Goal: Check status: Check status

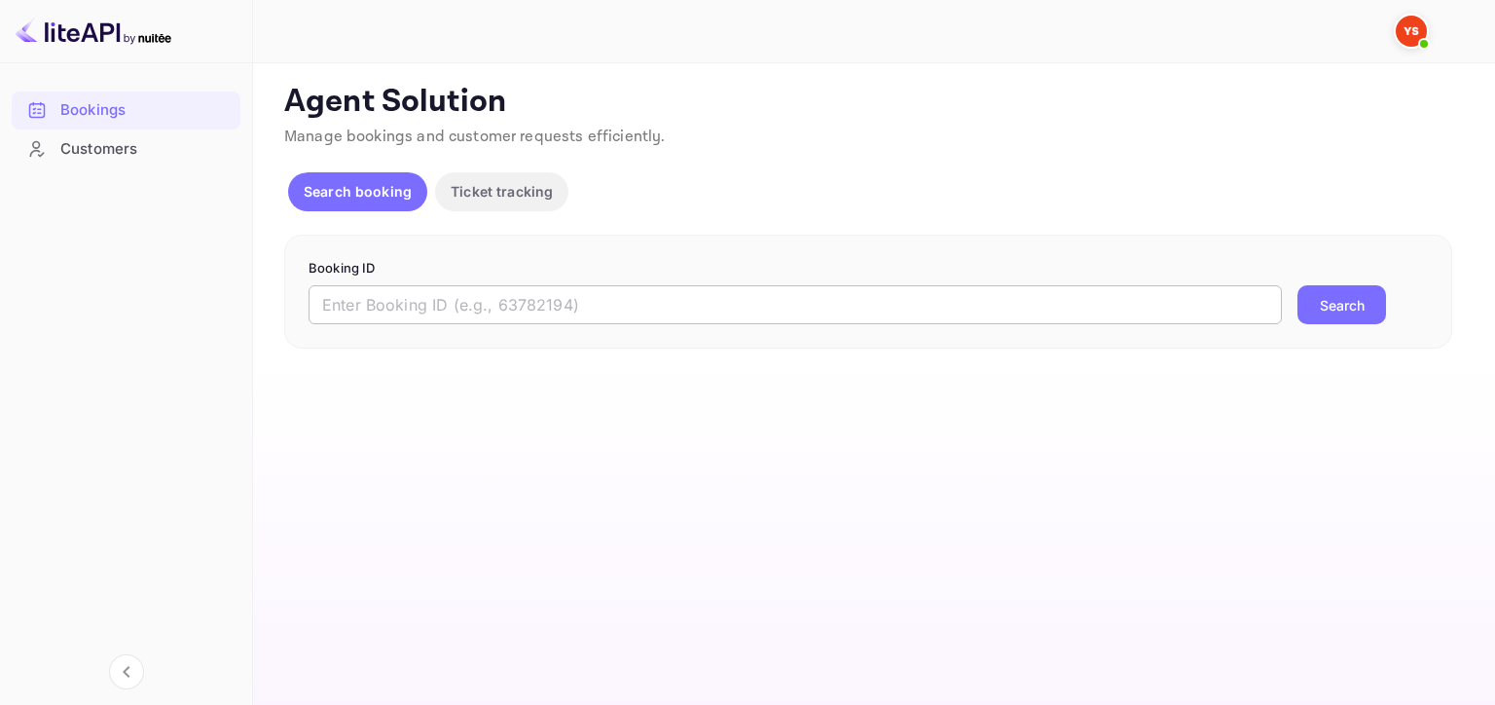
click at [465, 309] on input "text" at bounding box center [796, 304] width 974 height 39
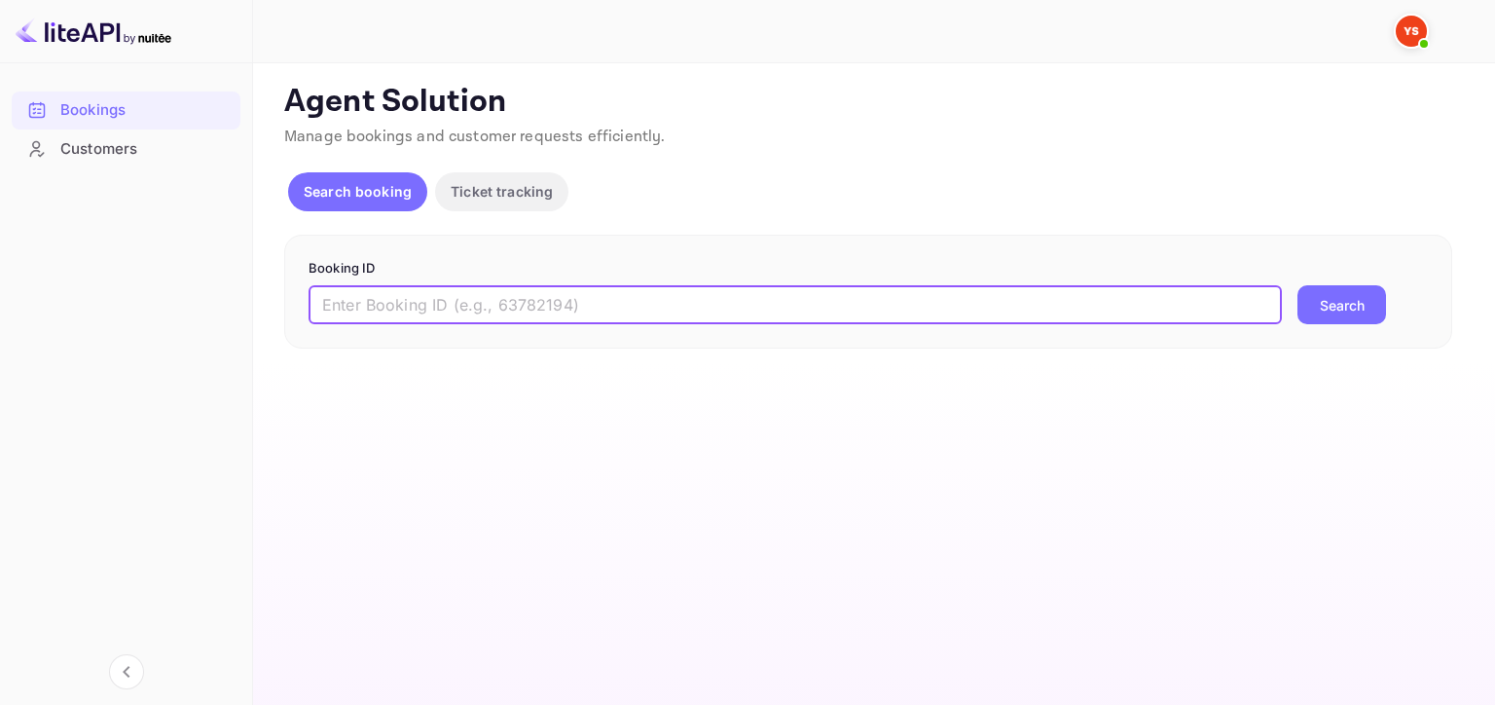
paste input "9170437"
type input "9170437"
click at [1323, 310] on button "Search" at bounding box center [1342, 304] width 89 height 39
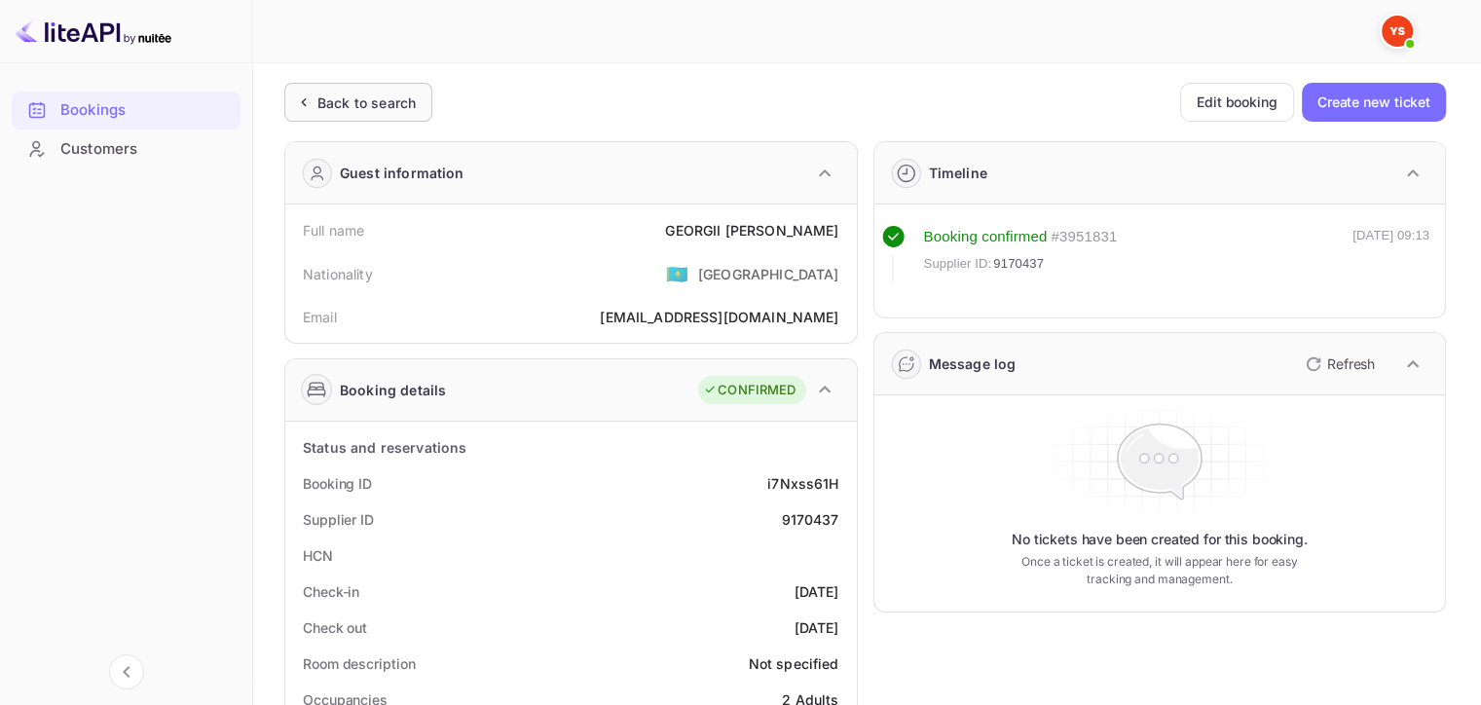
click at [366, 109] on div "Back to search" at bounding box center [366, 102] width 98 height 20
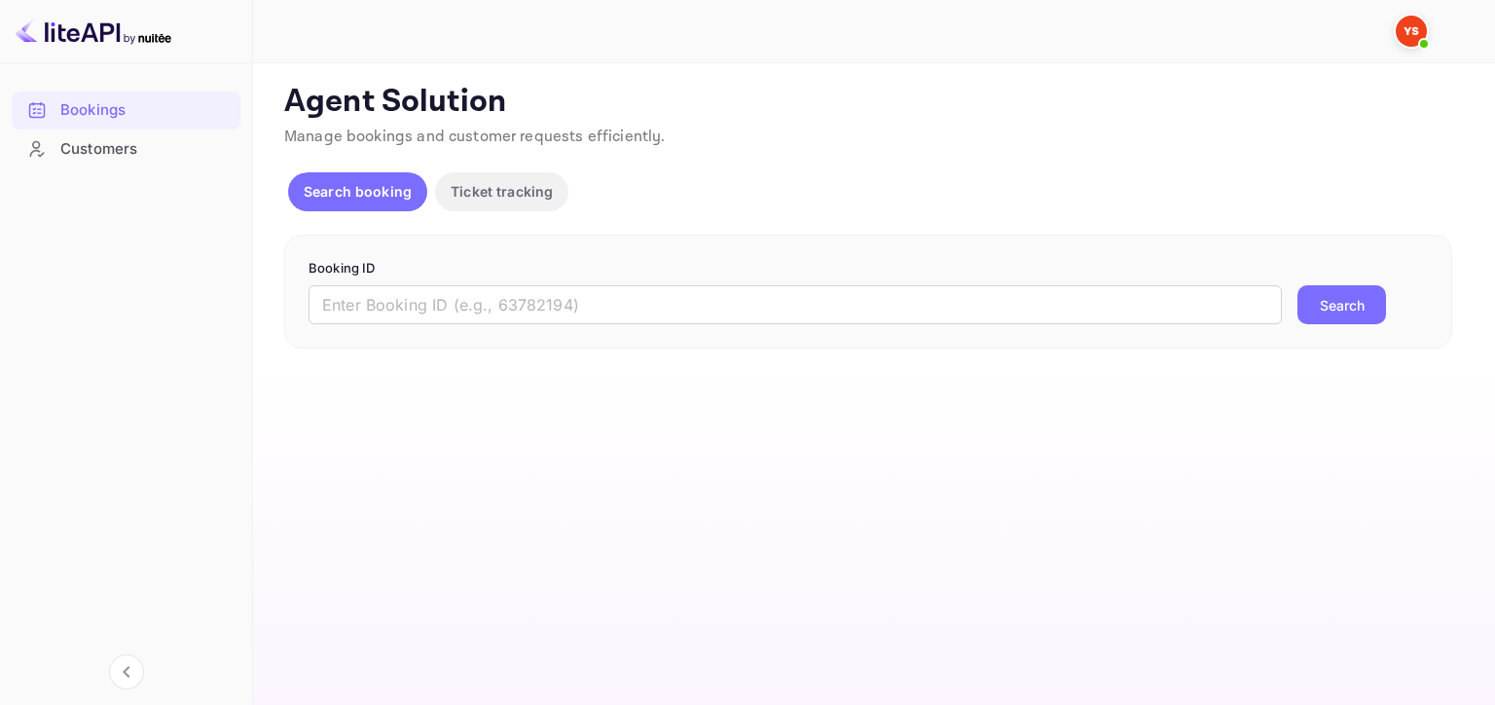
drag, startPoint x: 643, startPoint y: 312, endPoint x: 1363, endPoint y: 312, distance: 719.4
click at [643, 312] on input "text" at bounding box center [796, 304] width 974 height 39
paste input "9057876"
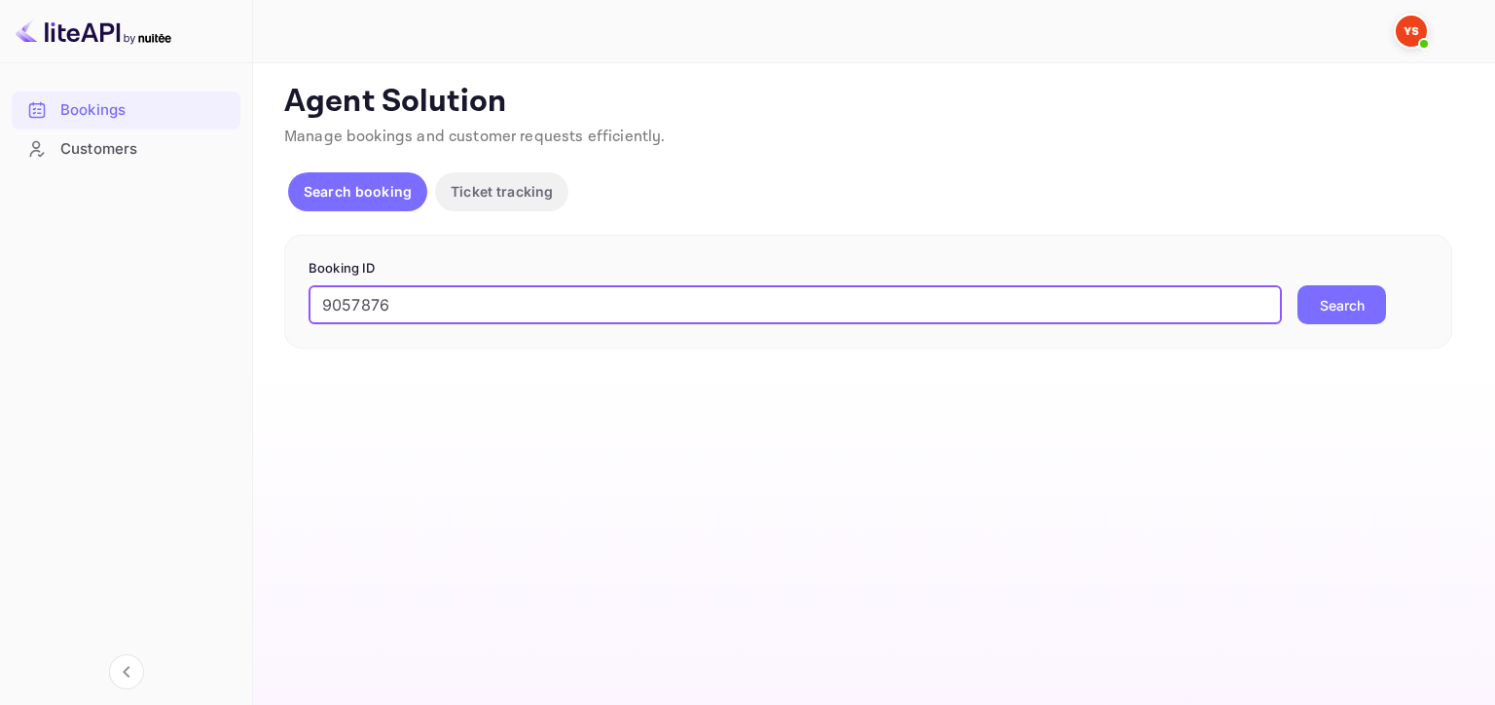
type input "9057876"
click at [1351, 308] on button "Search" at bounding box center [1342, 304] width 89 height 39
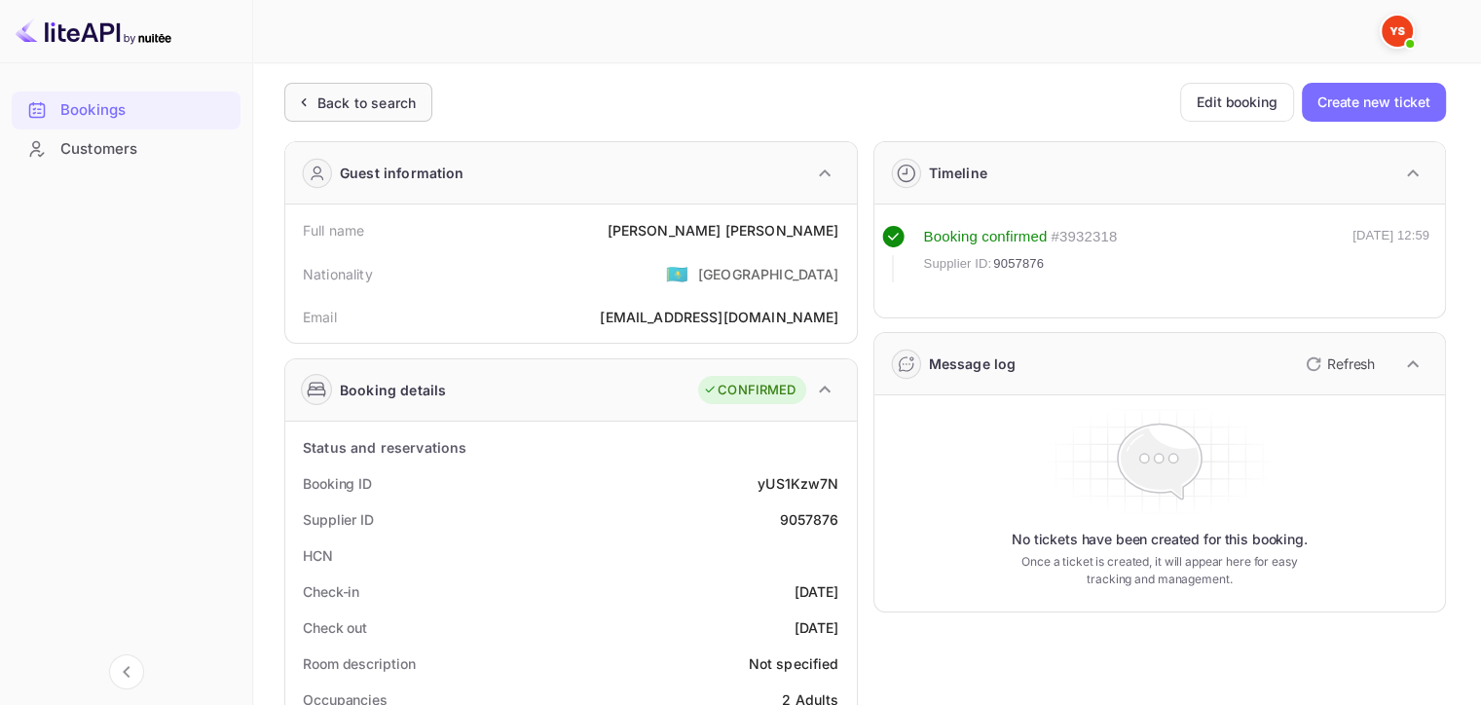
click at [303, 114] on div "Back to search" at bounding box center [358, 102] width 148 height 39
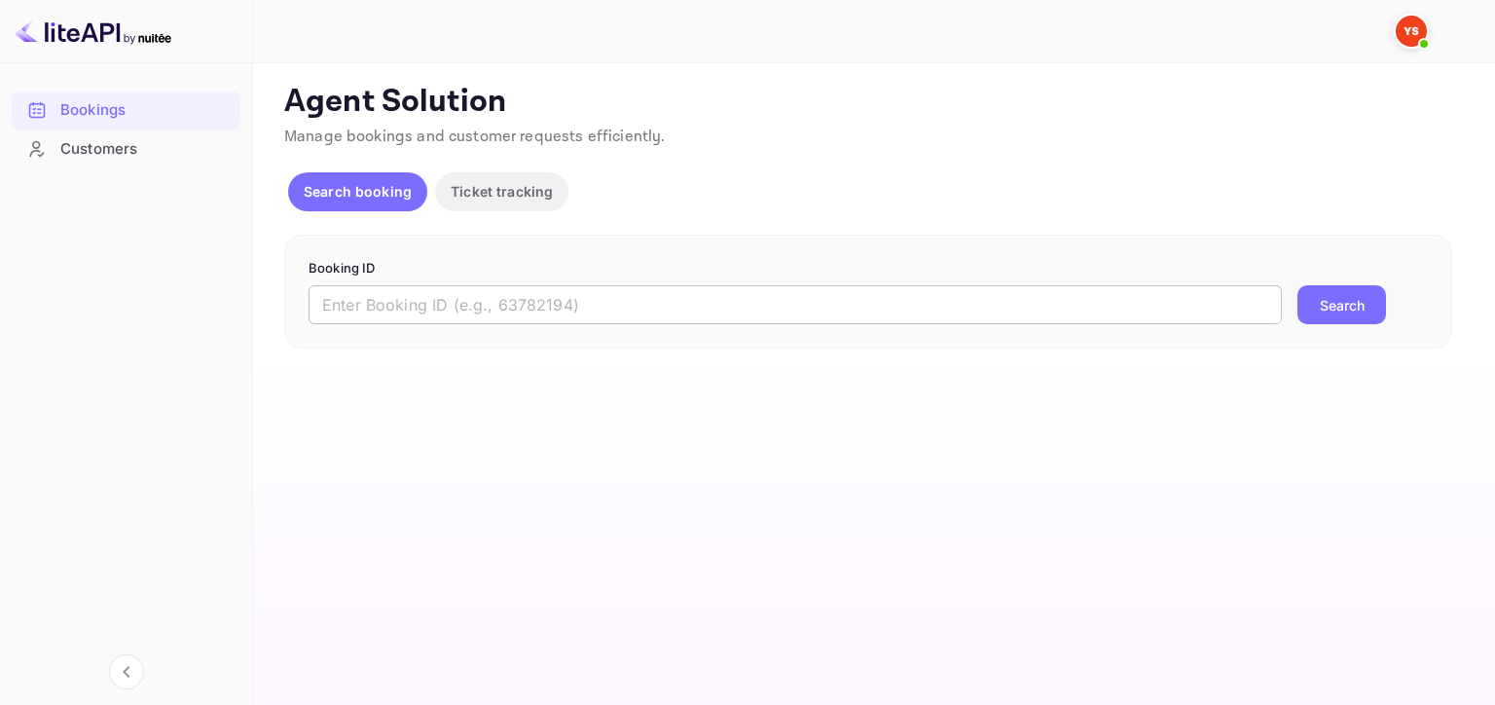
click at [754, 286] on input "text" at bounding box center [796, 304] width 974 height 39
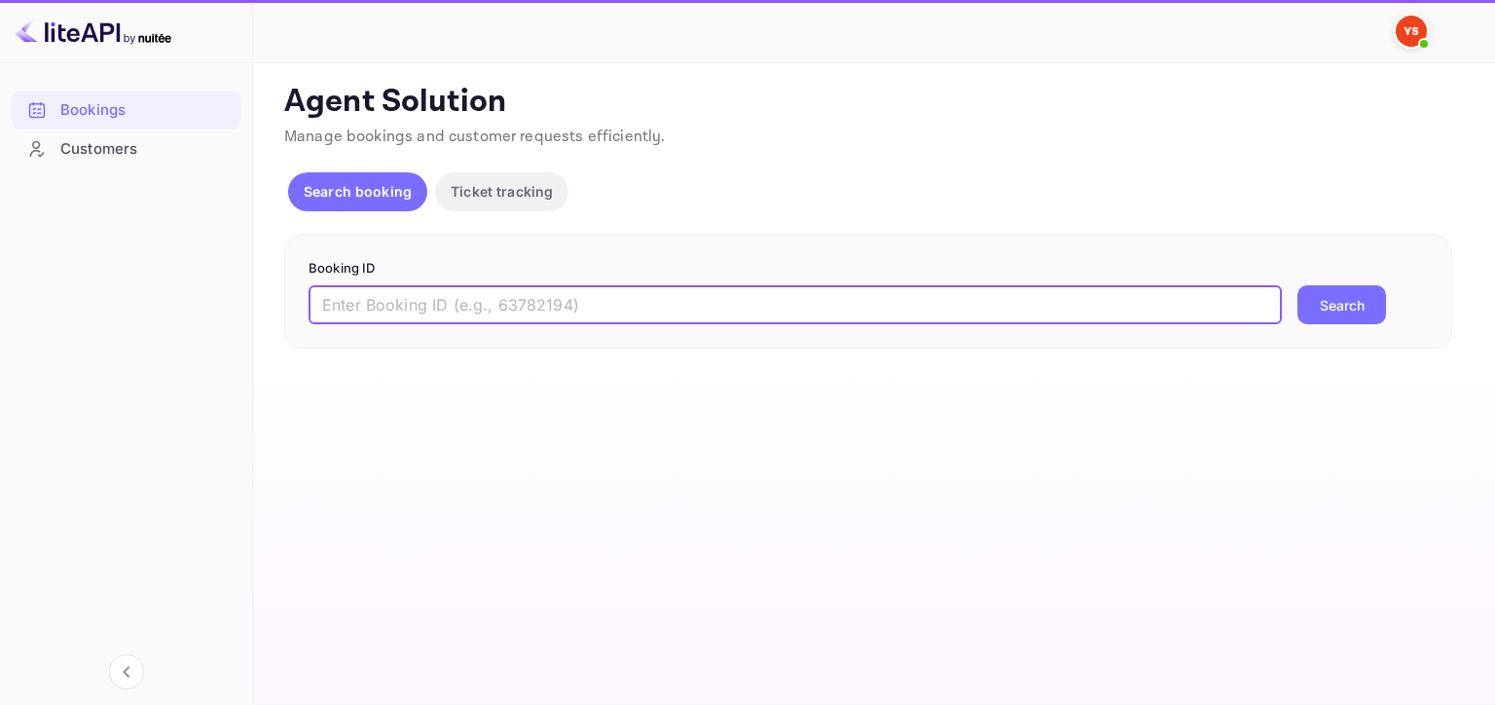
paste input "8338768"
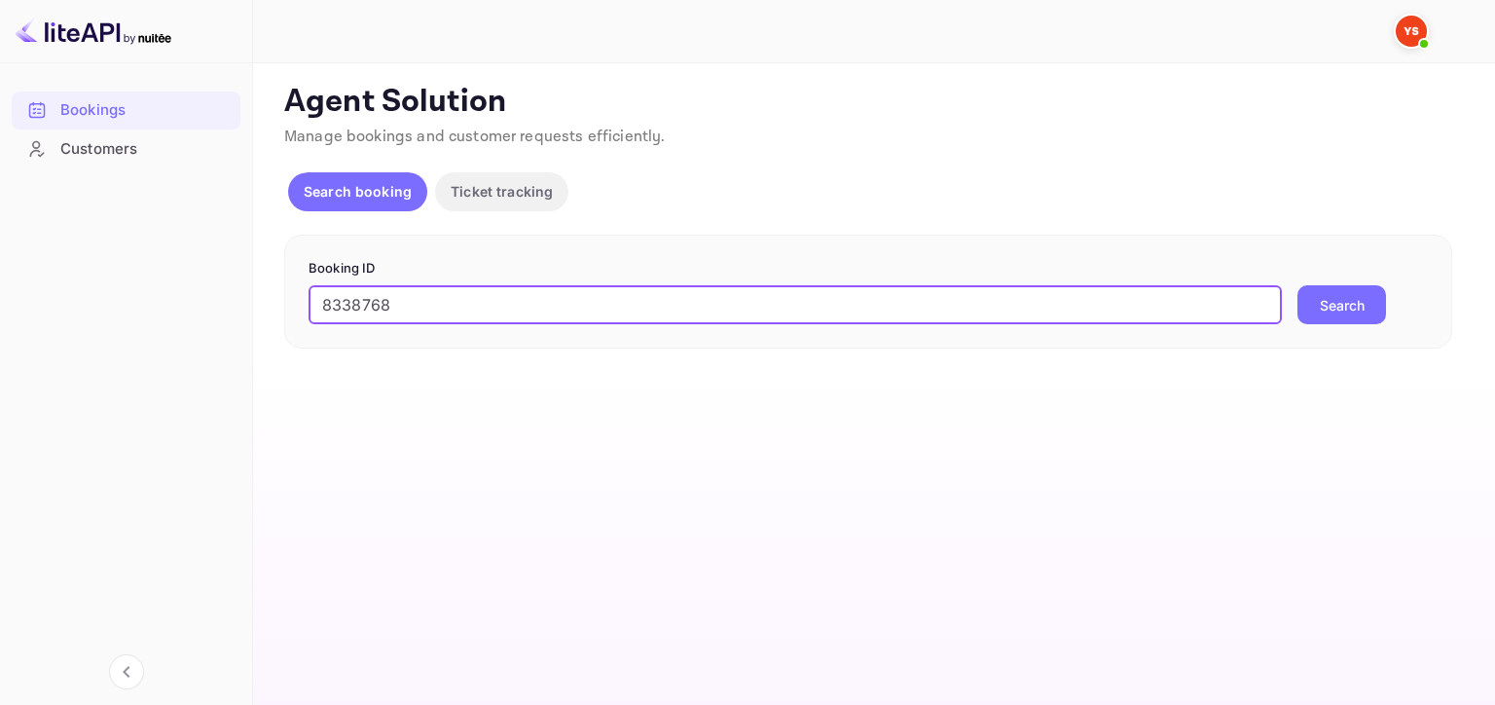
type input "8338768"
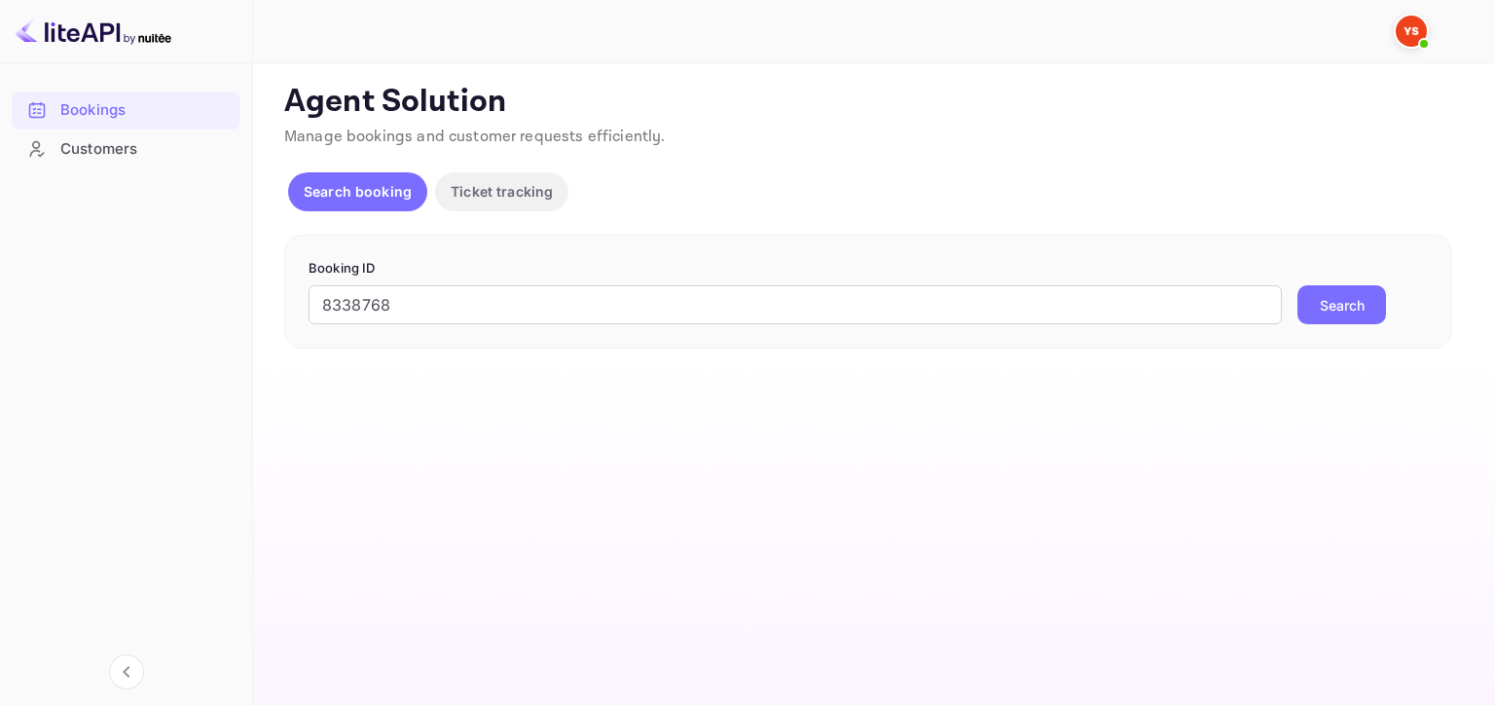
click at [1384, 296] on button "Search" at bounding box center [1342, 304] width 89 height 39
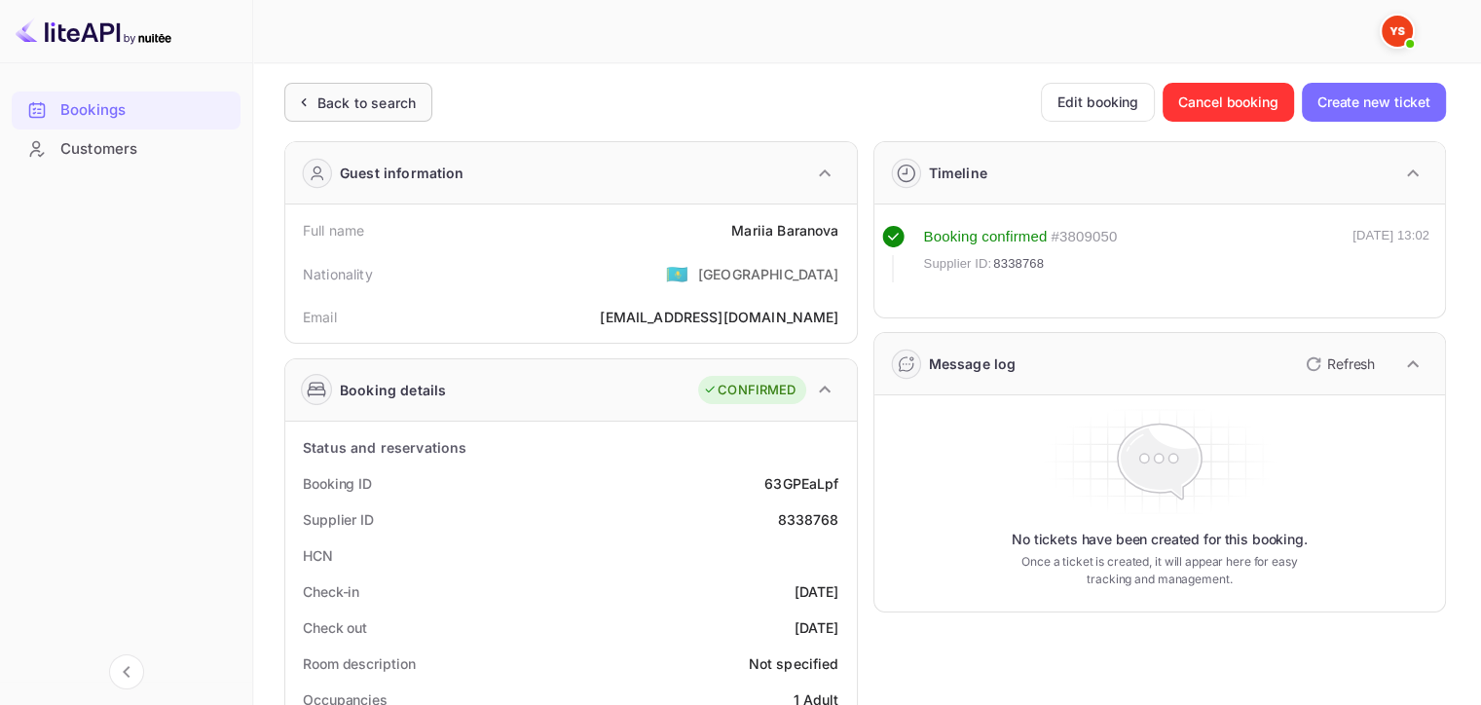
click at [319, 94] on div "Back to search" at bounding box center [366, 102] width 98 height 20
